Goal: Information Seeking & Learning: Learn about a topic

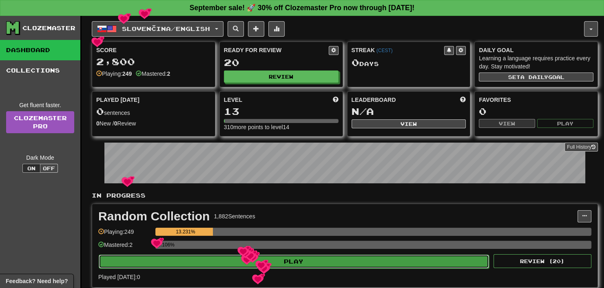
click at [259, 263] on button "Play" at bounding box center [294, 262] width 390 height 14
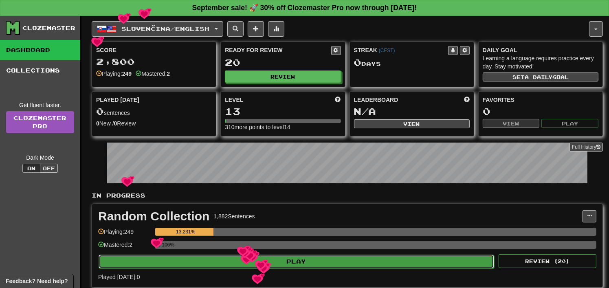
select select "**"
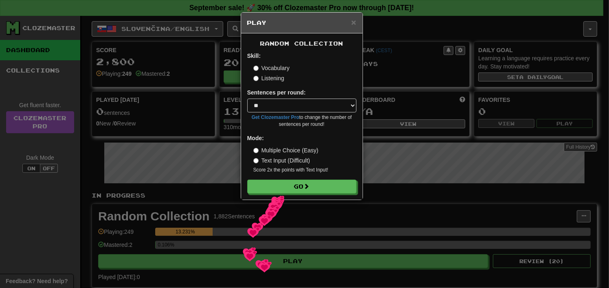
click at [272, 195] on div "Random Collection Skill: Vocabulary Listening Sentences per round: * ** ** ** *…" at bounding box center [301, 116] width 121 height 166
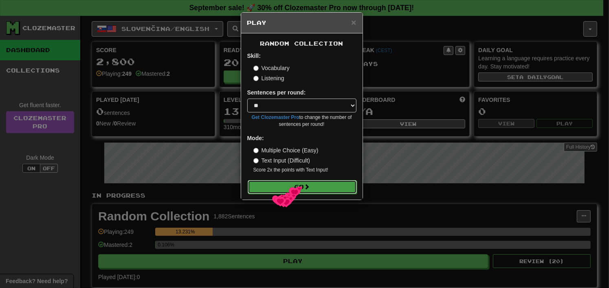
click at [290, 186] on button "Go" at bounding box center [302, 187] width 109 height 14
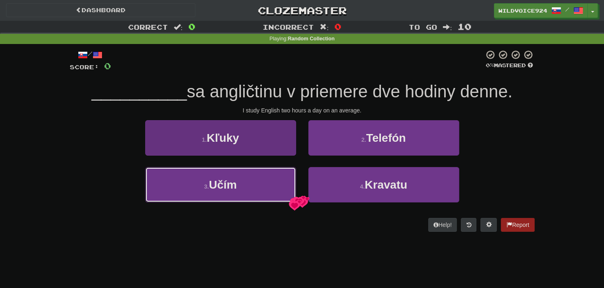
drag, startPoint x: 267, startPoint y: 192, endPoint x: 266, endPoint y: 188, distance: 4.2
click at [266, 189] on button "3 . Učím" at bounding box center [220, 184] width 151 height 35
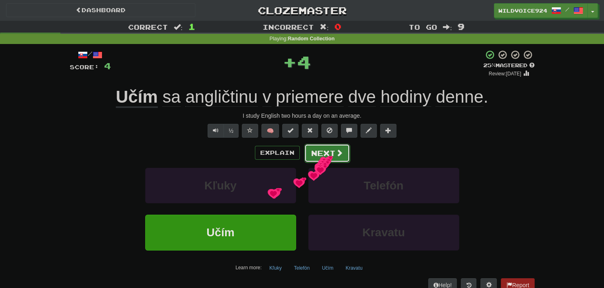
click at [320, 156] on button "Next" at bounding box center [327, 153] width 46 height 19
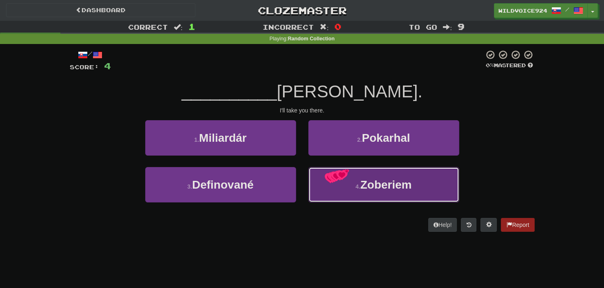
click at [324, 172] on button "4 . [GEOGRAPHIC_DATA]" at bounding box center [383, 184] width 151 height 35
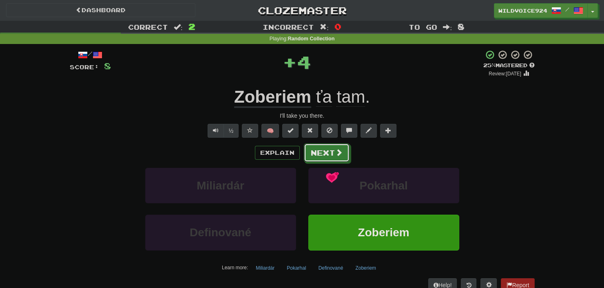
drag, startPoint x: 343, startPoint y: 158, endPoint x: 350, endPoint y: 160, distance: 7.2
click at [350, 160] on div "Explain Next" at bounding box center [302, 152] width 465 height 19
click at [342, 157] on button "Next" at bounding box center [327, 153] width 46 height 19
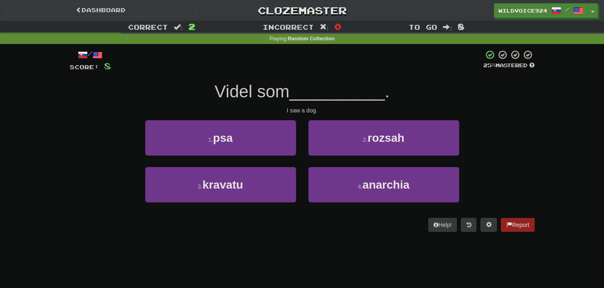
click at [234, 165] on div "1 . psa" at bounding box center [220, 143] width 163 height 47
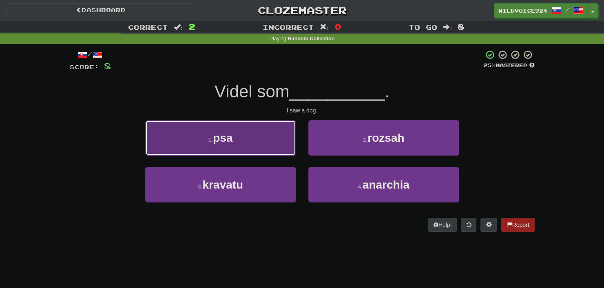
click at [266, 130] on button "1 . psa" at bounding box center [220, 137] width 151 height 35
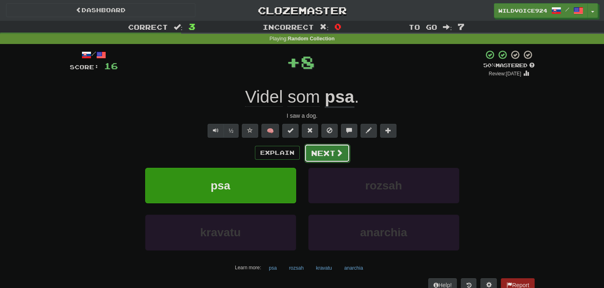
click at [319, 156] on button "Next" at bounding box center [327, 153] width 46 height 19
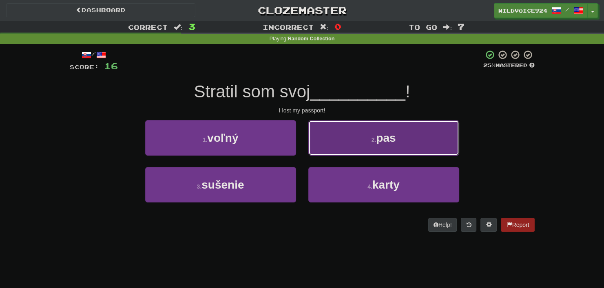
click at [335, 146] on button "2 . pas" at bounding box center [383, 137] width 151 height 35
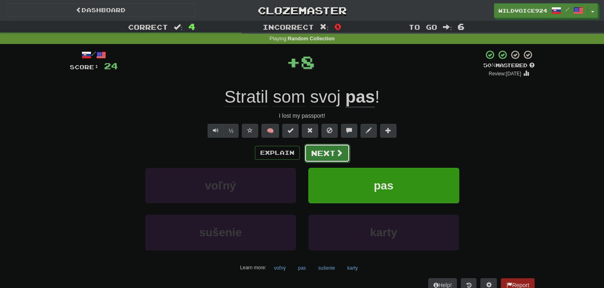
click at [326, 145] on button "Next" at bounding box center [327, 153] width 46 height 19
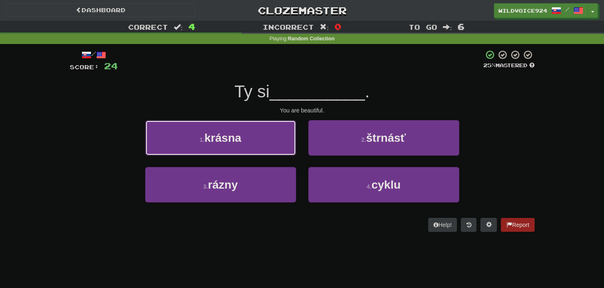
click at [247, 143] on button "1 . krásna" at bounding box center [220, 137] width 151 height 35
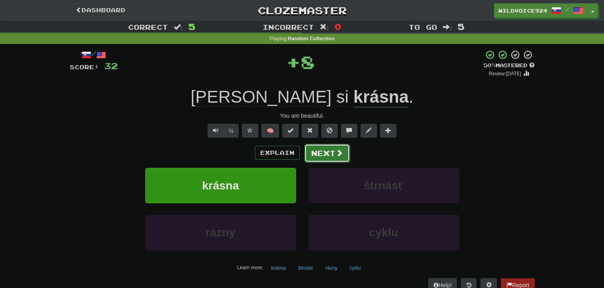
click at [335, 151] on span at bounding box center [338, 152] width 7 height 7
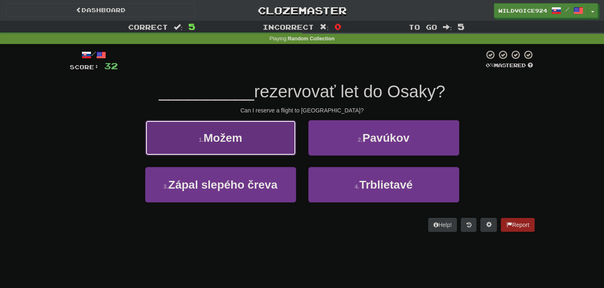
click at [252, 138] on button "1 . [GEOGRAPHIC_DATA]" at bounding box center [220, 137] width 151 height 35
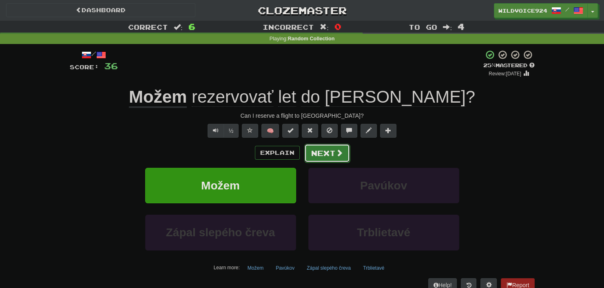
click at [311, 150] on button "Next" at bounding box center [327, 153] width 46 height 19
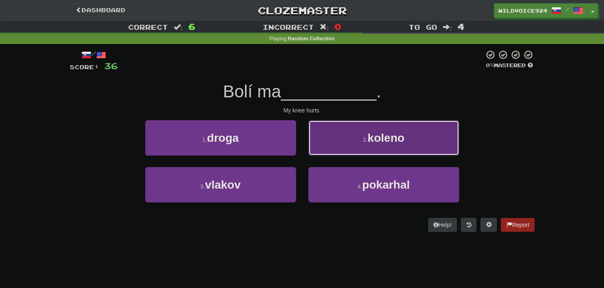
click at [358, 145] on button "2 . koleno" at bounding box center [383, 137] width 151 height 35
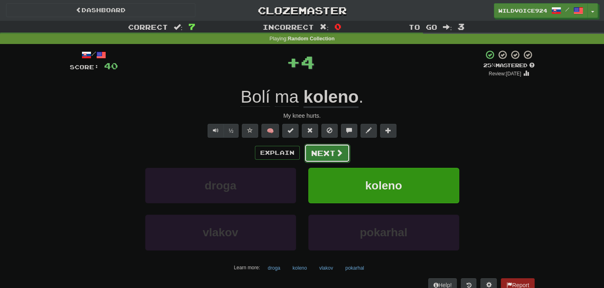
click at [328, 148] on button "Next" at bounding box center [327, 153] width 46 height 19
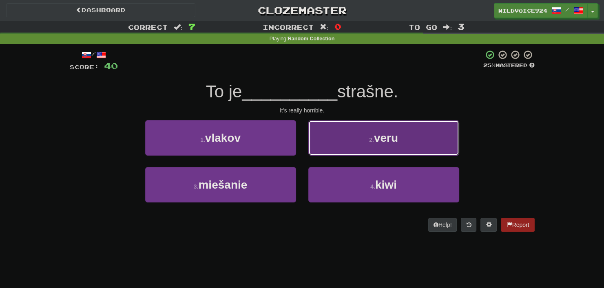
click at [361, 131] on button "2 . veru" at bounding box center [383, 137] width 151 height 35
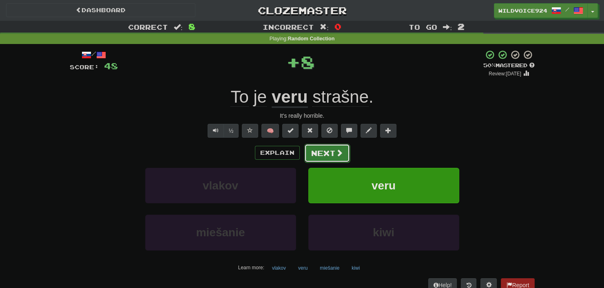
click at [320, 151] on button "Next" at bounding box center [327, 153] width 46 height 19
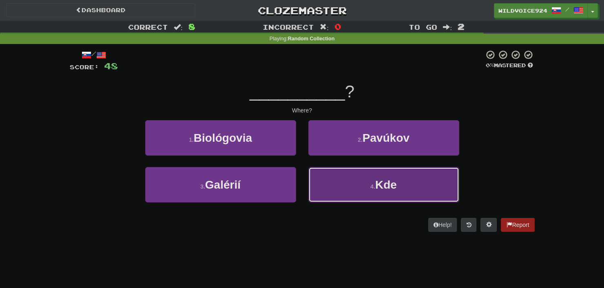
click at [325, 185] on button "4 . Kde" at bounding box center [383, 184] width 151 height 35
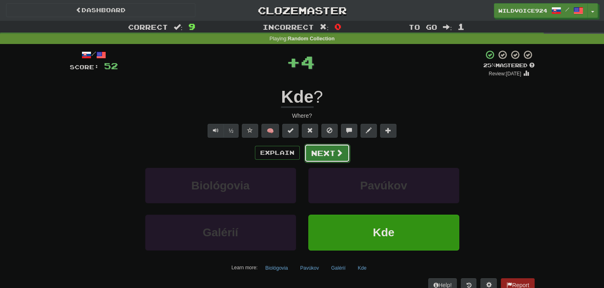
click at [314, 145] on button "Next" at bounding box center [327, 153] width 46 height 19
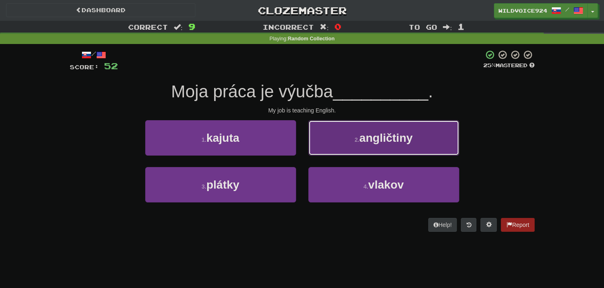
click at [315, 143] on button "2 . angličtiny" at bounding box center [383, 137] width 151 height 35
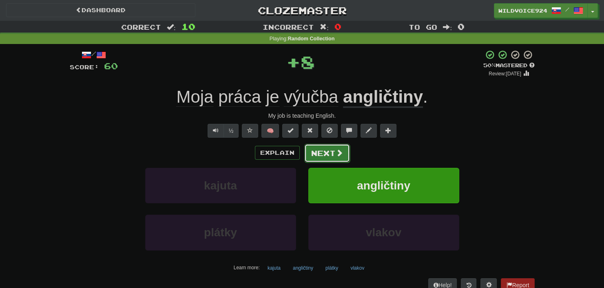
click at [319, 154] on button "Next" at bounding box center [327, 153] width 46 height 19
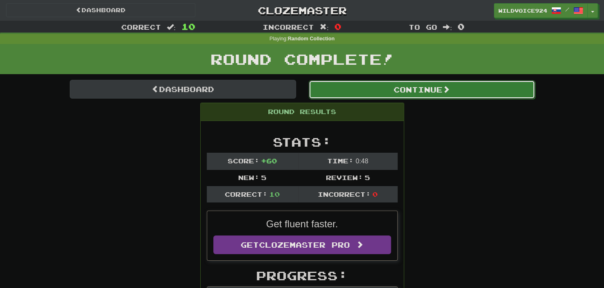
click at [351, 91] on button "Continue" at bounding box center [421, 89] width 226 height 19
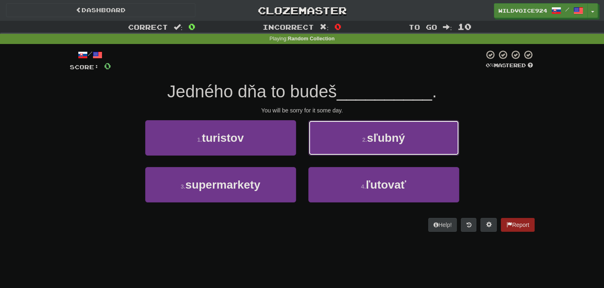
drag, startPoint x: 368, startPoint y: 145, endPoint x: 364, endPoint y: 140, distance: 6.6
click at [368, 145] on button "2 . sľubný" at bounding box center [383, 137] width 151 height 35
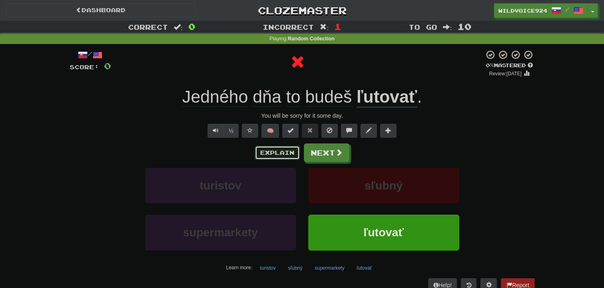
click at [272, 152] on button "Explain" at bounding box center [277, 153] width 45 height 14
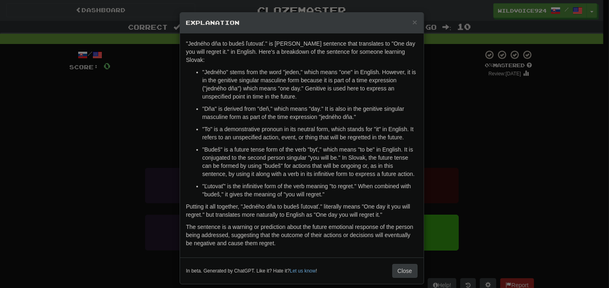
click at [461, 97] on div "× Explanation "Jedného dňa to budeš ľutovať." is [PERSON_NAME] sentence that tr…" at bounding box center [304, 144] width 609 height 288
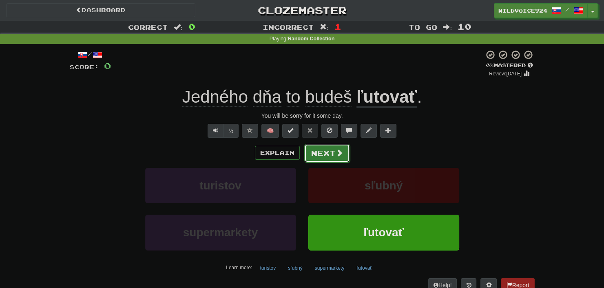
click at [328, 150] on button "Next" at bounding box center [327, 153] width 46 height 19
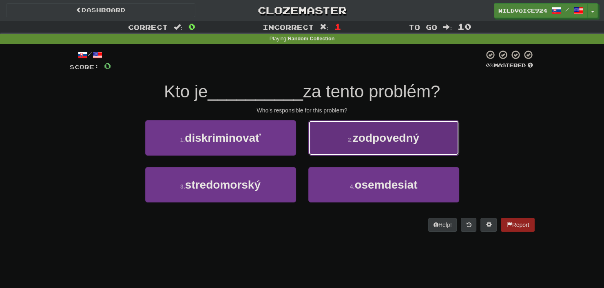
click at [366, 130] on button "2 . zodpovedný" at bounding box center [383, 137] width 151 height 35
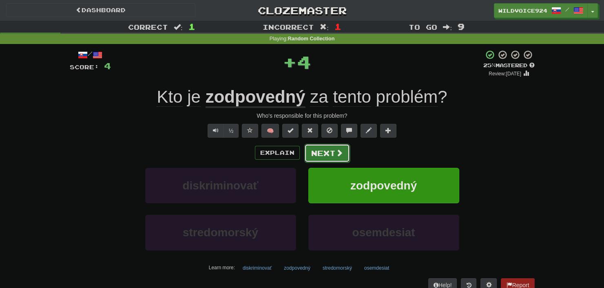
click at [319, 155] on button "Next" at bounding box center [327, 153] width 46 height 19
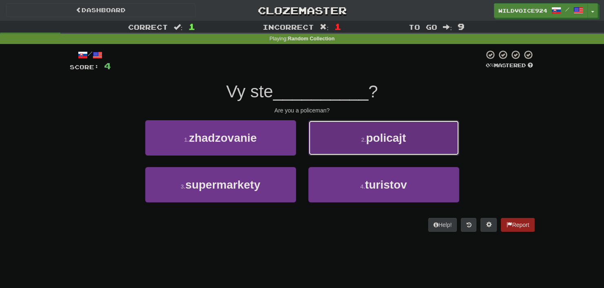
click at [334, 147] on button "2 . policajt" at bounding box center [383, 137] width 151 height 35
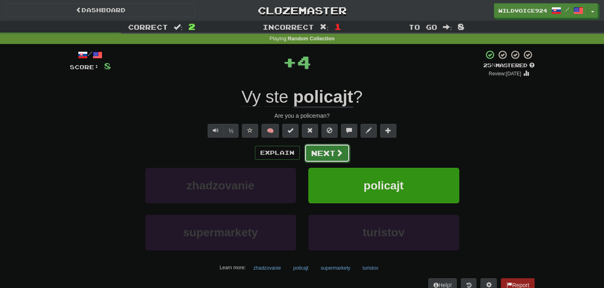
click at [314, 148] on button "Next" at bounding box center [327, 153] width 46 height 19
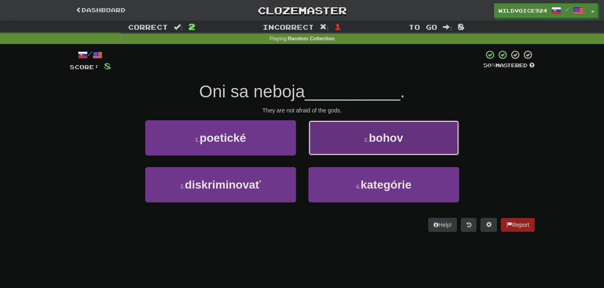
click at [360, 155] on button "2 . bohov" at bounding box center [383, 137] width 151 height 35
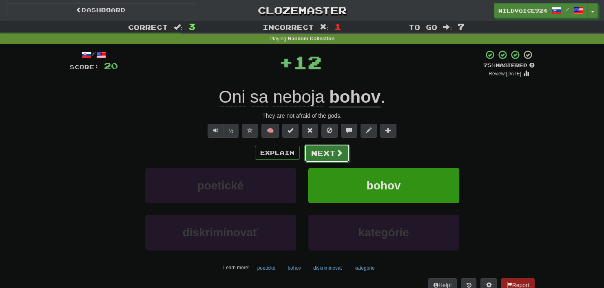
click at [336, 145] on button "Next" at bounding box center [327, 153] width 46 height 19
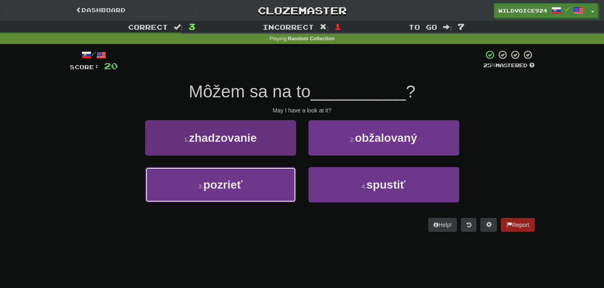
click at [238, 200] on button "3 . pozrieť" at bounding box center [220, 184] width 151 height 35
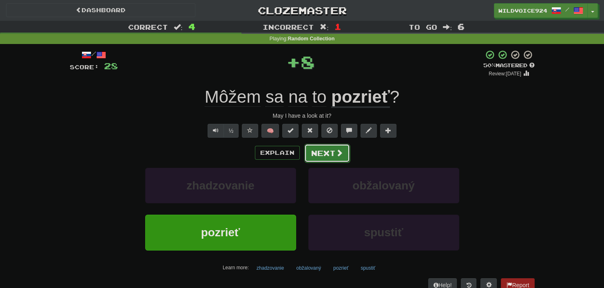
click at [319, 157] on button "Next" at bounding box center [327, 153] width 46 height 19
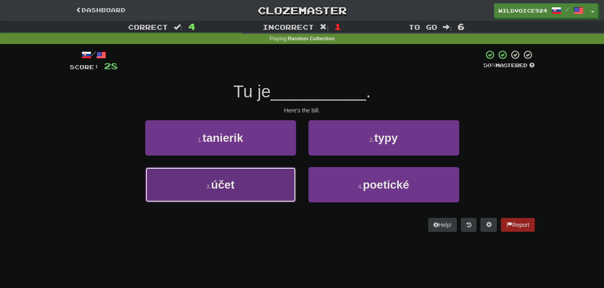
click at [273, 181] on button "3 . účet" at bounding box center [220, 184] width 151 height 35
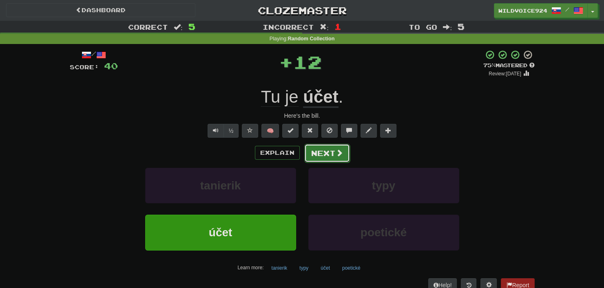
click at [322, 144] on button "Next" at bounding box center [327, 153] width 46 height 19
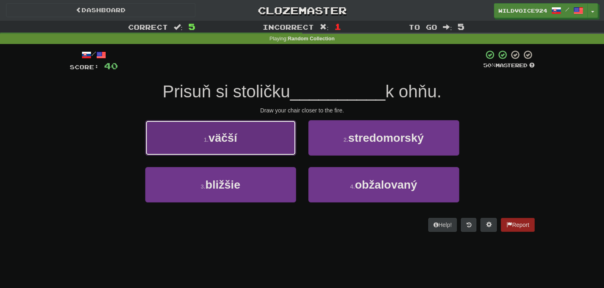
click at [277, 139] on button "1 . väčší" at bounding box center [220, 137] width 151 height 35
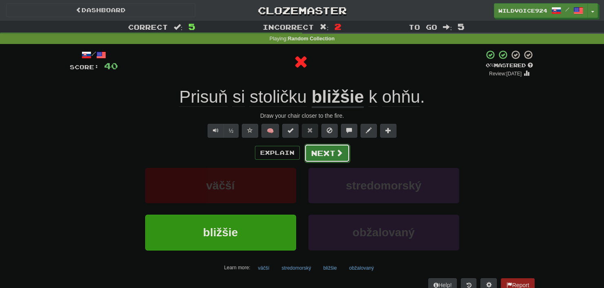
click at [328, 152] on button "Next" at bounding box center [327, 153] width 46 height 19
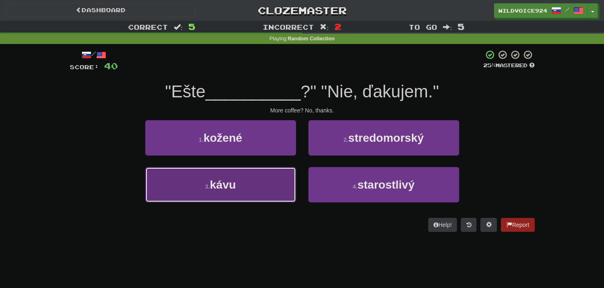
click at [211, 198] on button "3 . kávu" at bounding box center [220, 184] width 151 height 35
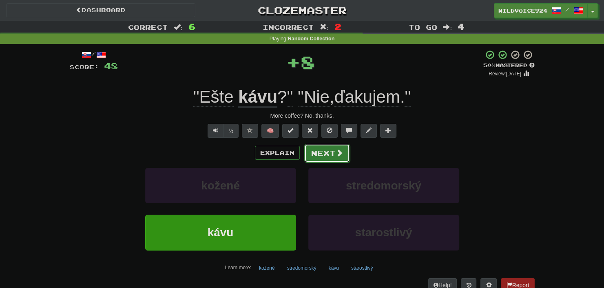
click at [337, 156] on span at bounding box center [338, 152] width 7 height 7
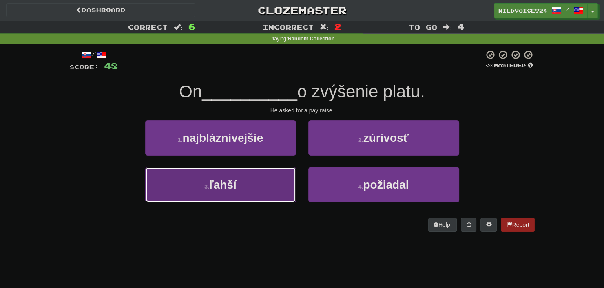
click at [241, 183] on button "3 . ľahší" at bounding box center [220, 184] width 151 height 35
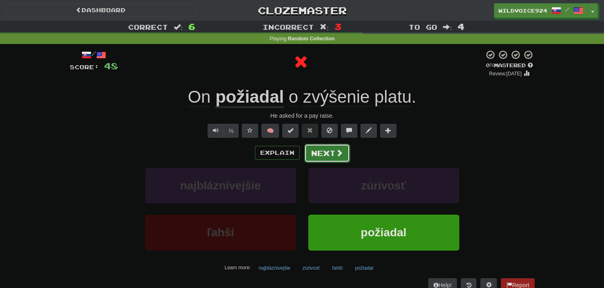
click at [328, 151] on button "Next" at bounding box center [327, 153] width 46 height 19
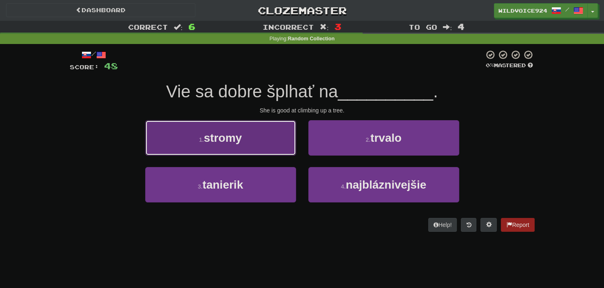
click at [285, 141] on button "1 . stromy" at bounding box center [220, 137] width 151 height 35
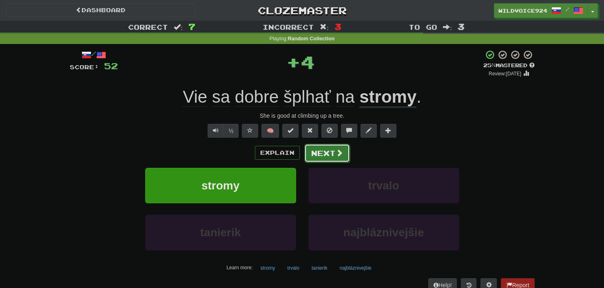
click at [313, 148] on button "Next" at bounding box center [327, 153] width 46 height 19
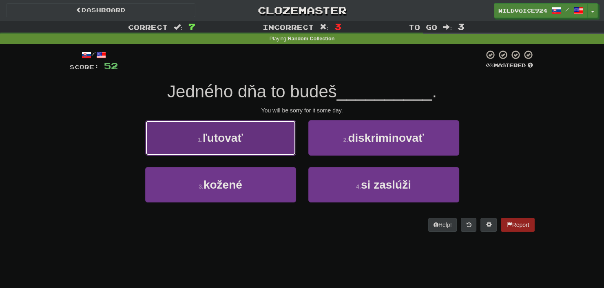
click at [269, 130] on button "1 . ľutovať" at bounding box center [220, 137] width 151 height 35
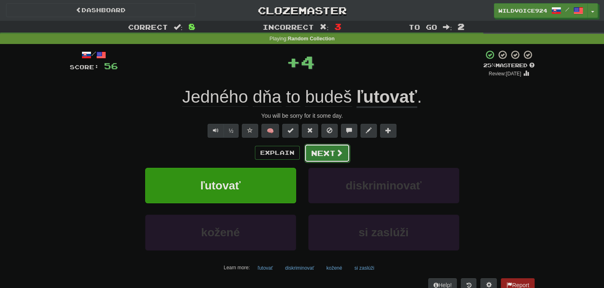
click at [327, 151] on button "Next" at bounding box center [327, 153] width 46 height 19
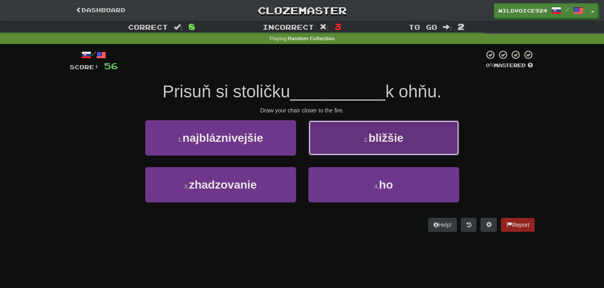
click at [324, 149] on button "2 . bližšie" at bounding box center [383, 137] width 151 height 35
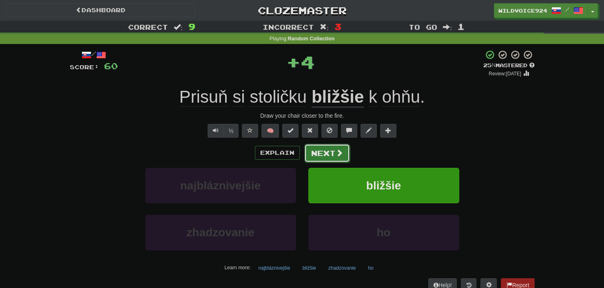
click at [328, 151] on button "Next" at bounding box center [327, 153] width 46 height 19
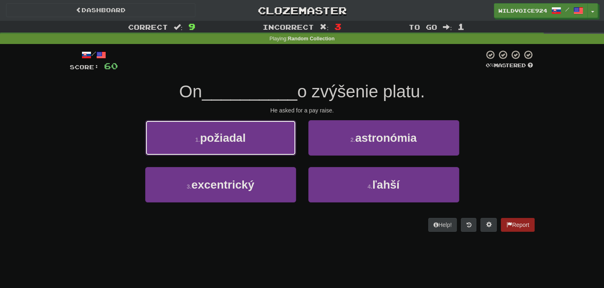
click at [252, 141] on button "1 . požiadal" at bounding box center [220, 137] width 151 height 35
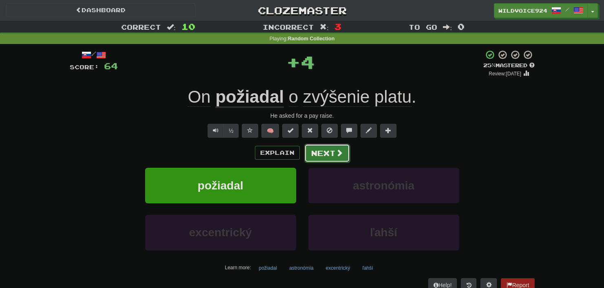
click at [329, 145] on button "Next" at bounding box center [327, 153] width 46 height 19
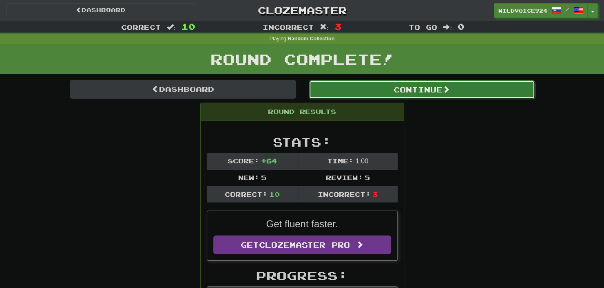
click at [346, 85] on button "Continue" at bounding box center [421, 89] width 226 height 19
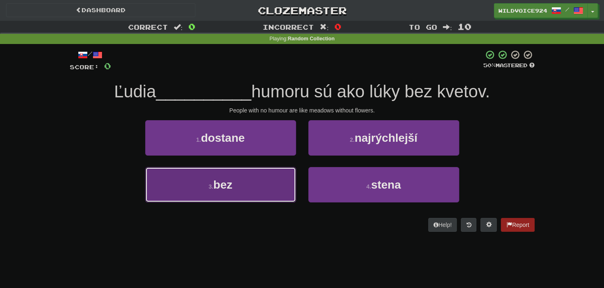
click at [260, 187] on button "3 . bez" at bounding box center [220, 184] width 151 height 35
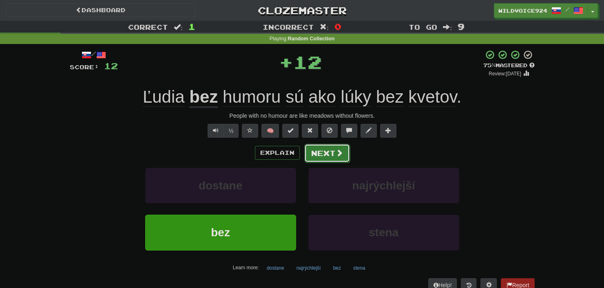
click at [324, 152] on button "Next" at bounding box center [327, 153] width 46 height 19
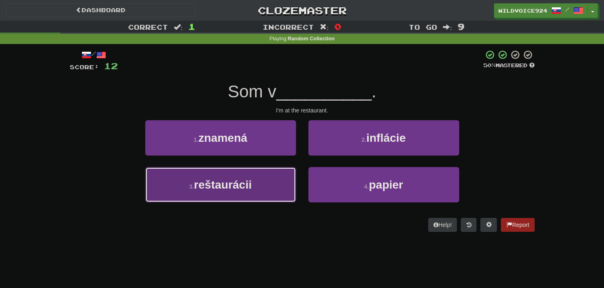
click at [267, 181] on button "3 . reštaurácii" at bounding box center [220, 184] width 151 height 35
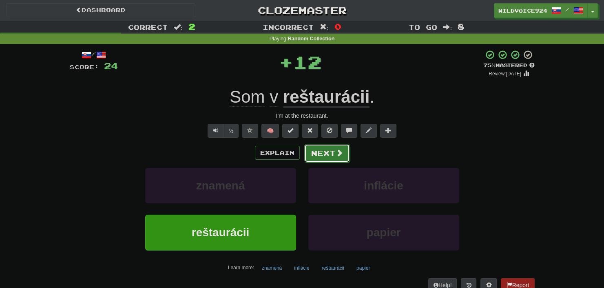
click at [317, 156] on button "Next" at bounding box center [327, 153] width 46 height 19
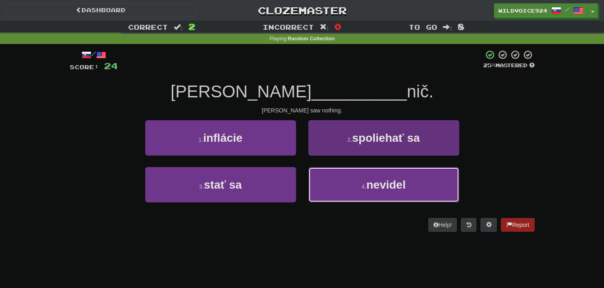
click at [335, 182] on button "4 . nevidel" at bounding box center [383, 184] width 151 height 35
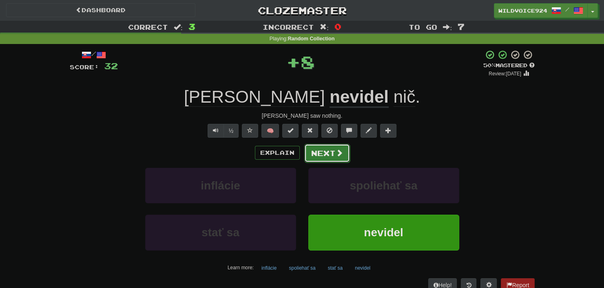
click at [316, 152] on button "Next" at bounding box center [327, 153] width 46 height 19
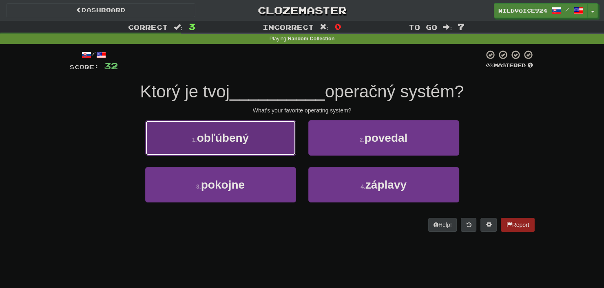
click at [262, 138] on button "1 . obľúbený" at bounding box center [220, 137] width 151 height 35
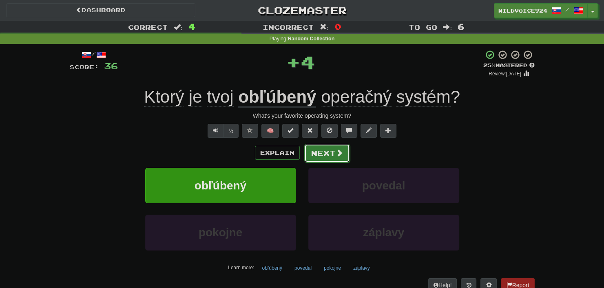
click at [310, 149] on button "Next" at bounding box center [327, 153] width 46 height 19
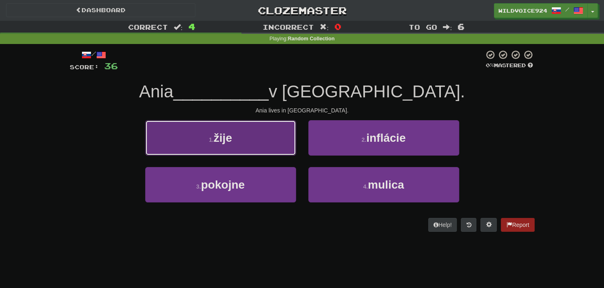
click at [268, 141] on button "1 . žije" at bounding box center [220, 137] width 151 height 35
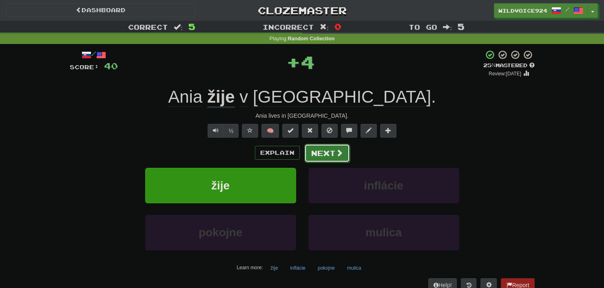
click at [345, 150] on button "Next" at bounding box center [327, 153] width 46 height 19
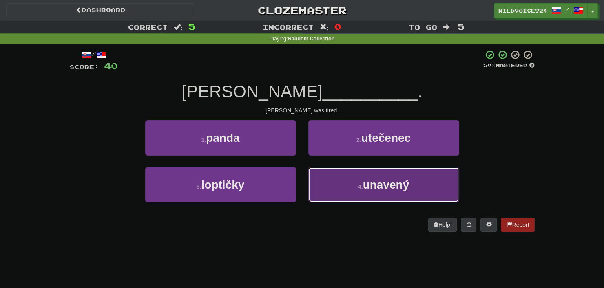
click at [351, 190] on button "4 . unavený" at bounding box center [383, 184] width 151 height 35
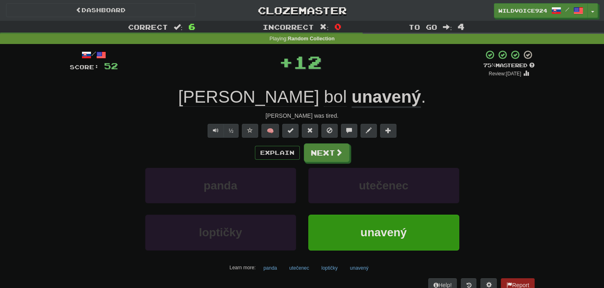
click at [328, 138] on div "/ Score: 52 + 12 75 % Mastered Review: [DATE] [PERSON_NAME] . [PERSON_NAME] was…" at bounding box center [302, 178] width 465 height 256
click at [327, 145] on button "Next" at bounding box center [327, 153] width 46 height 19
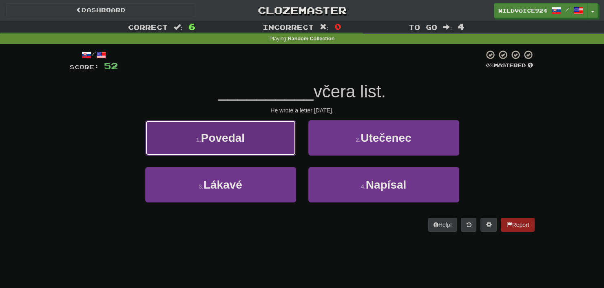
click at [251, 140] on button "1 . [GEOGRAPHIC_DATA]" at bounding box center [220, 137] width 151 height 35
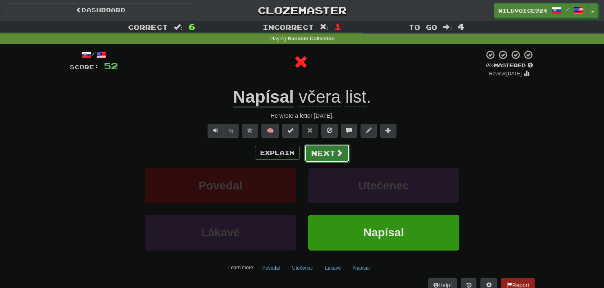
click at [327, 152] on button "Next" at bounding box center [327, 153] width 46 height 19
